Goal: Information Seeking & Learning: Learn about a topic

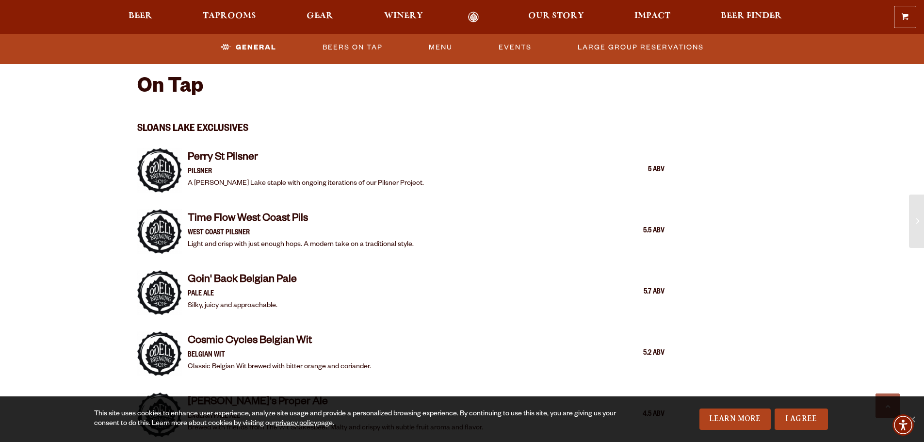
scroll to position [825, 0]
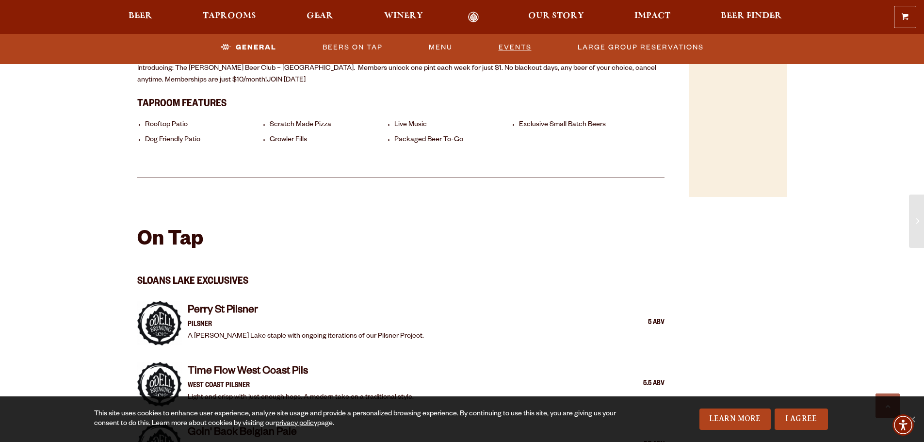
click at [521, 47] on link "Events" at bounding box center [515, 47] width 41 height 22
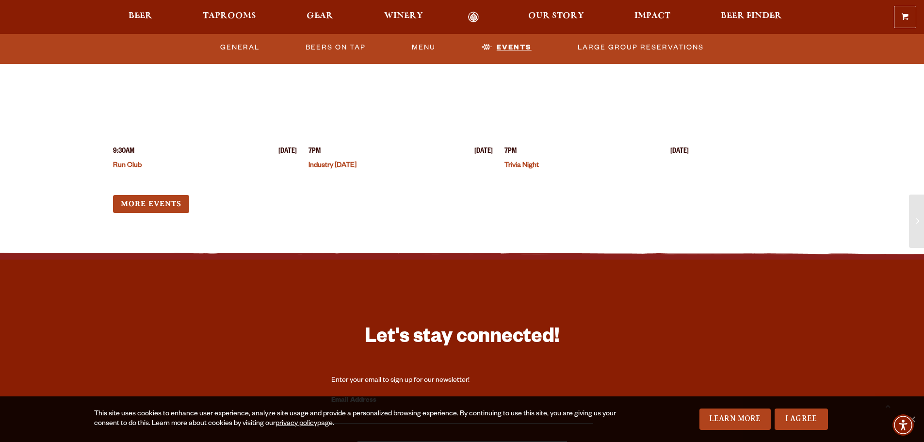
scroll to position [2666, 0]
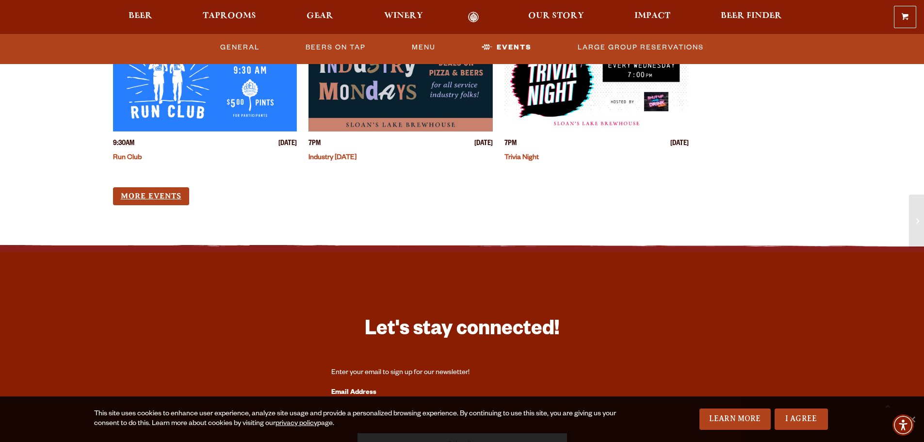
click at [153, 187] on link "More Events" at bounding box center [151, 196] width 76 height 18
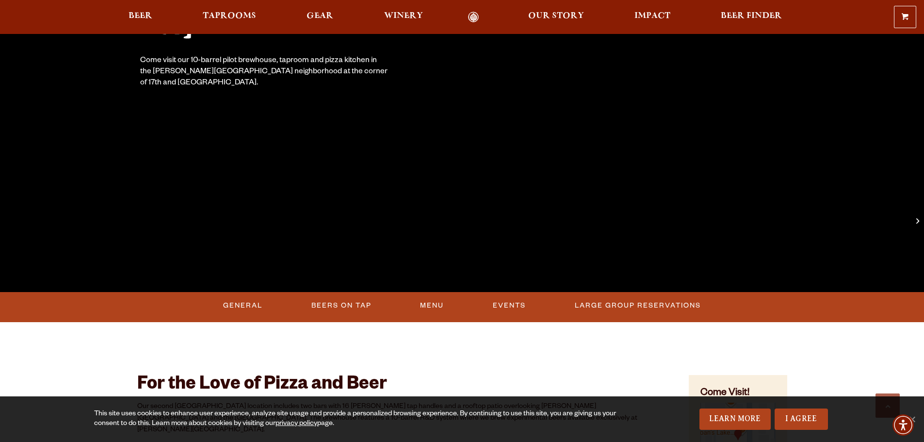
scroll to position [289, 0]
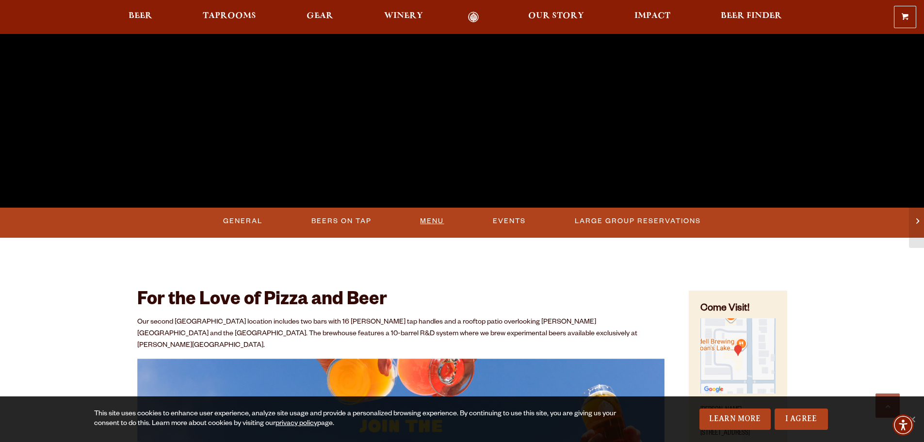
click at [424, 220] on link "Menu" at bounding box center [432, 221] width 32 height 22
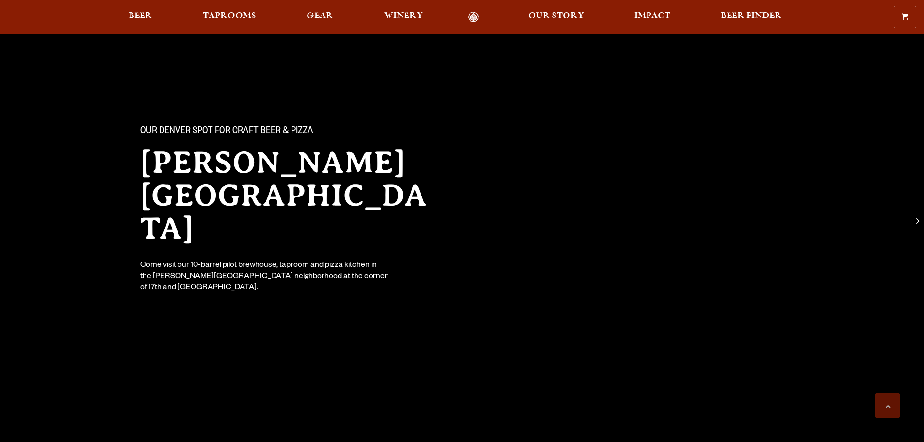
scroll to position [289, 0]
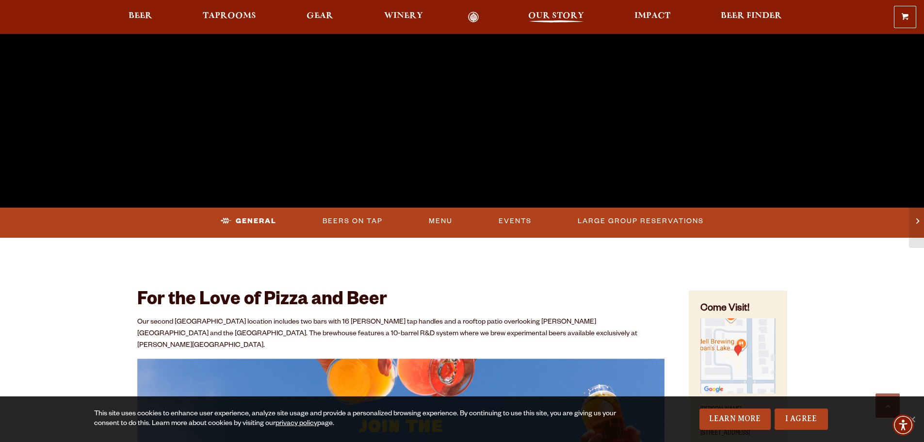
click at [560, 13] on span "Our Story" at bounding box center [556, 16] width 56 height 8
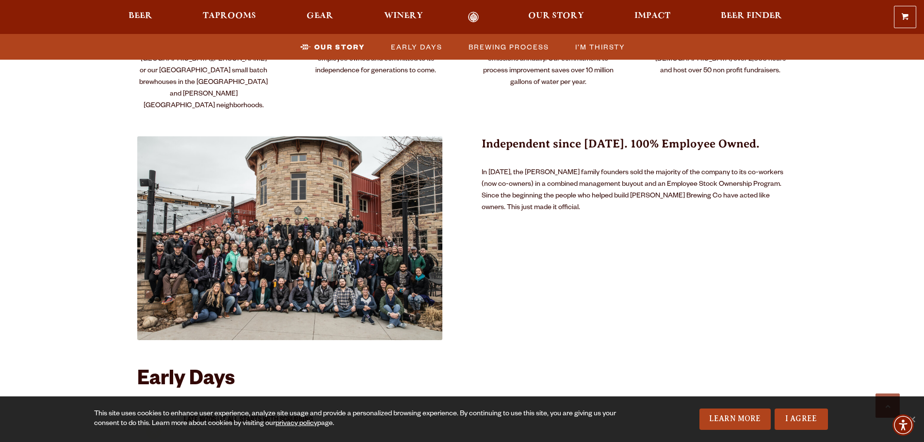
scroll to position [582, 0]
